Goal: Learn about a topic

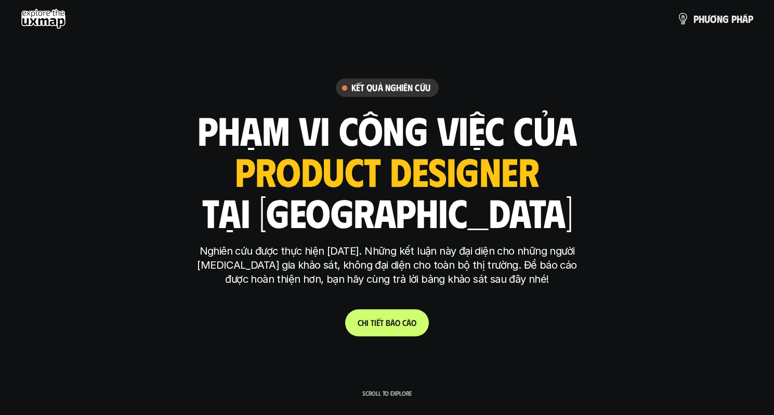
click at [49, 15] on use at bounding box center [43, 18] width 45 height 21
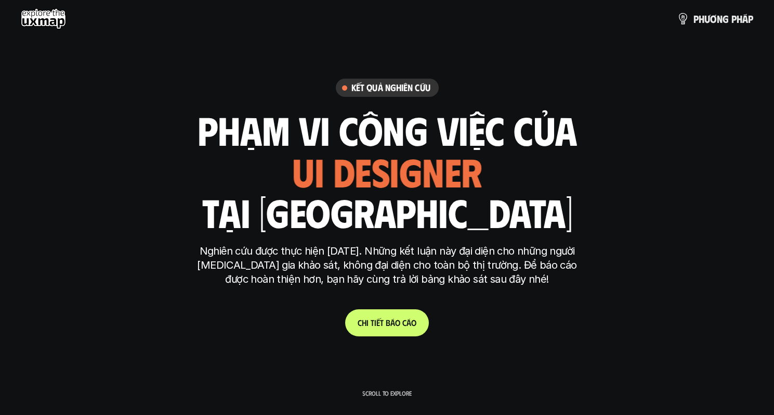
click at [40, 20] on use at bounding box center [43, 18] width 45 height 21
click at [42, 19] on use at bounding box center [43, 18] width 45 height 21
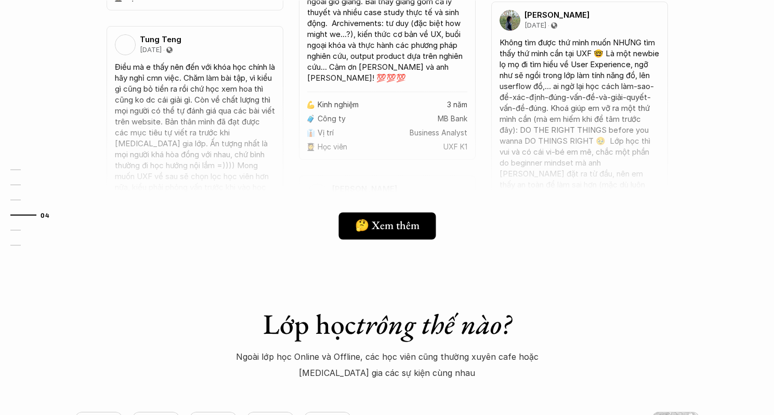
scroll to position [2192, 0]
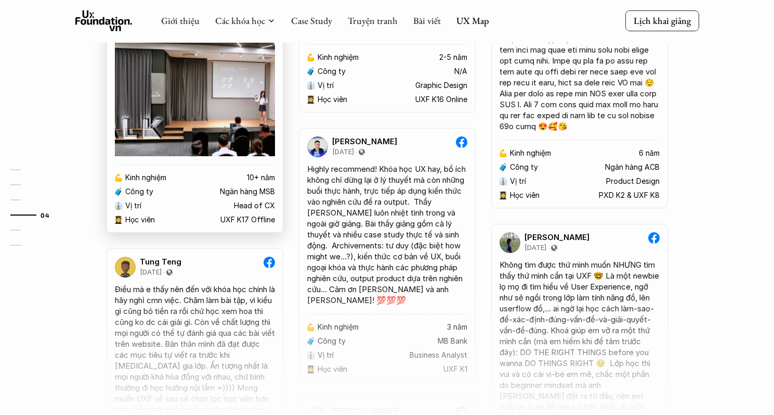
click at [184, 156] on img at bounding box center [195, 94] width 160 height 124
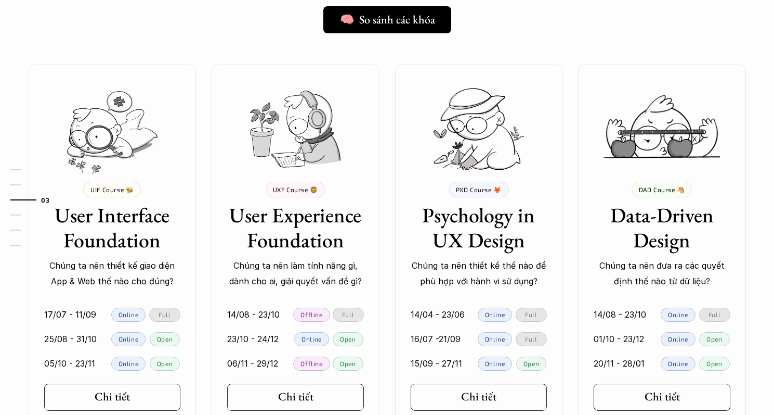
scroll to position [1098, 0]
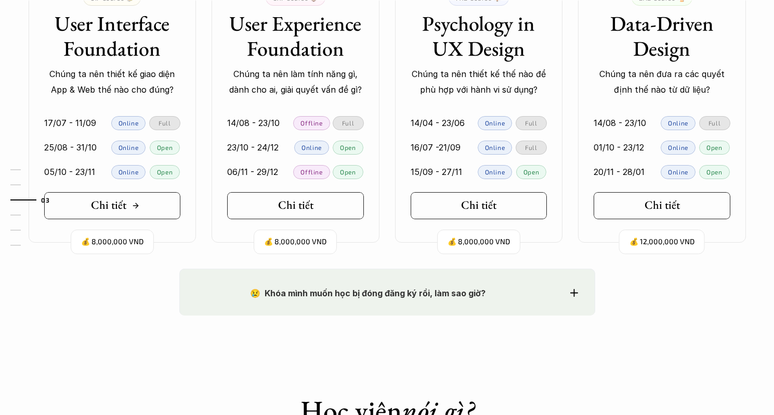
click at [142, 206] on link "Chi tiết" at bounding box center [112, 205] width 137 height 27
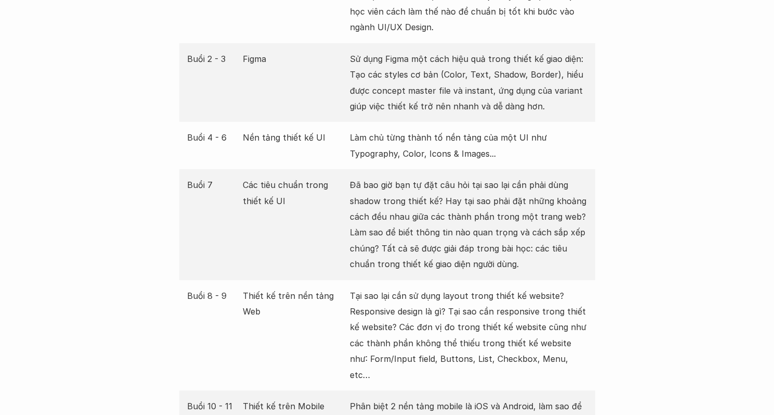
scroll to position [1738, 0]
